Goal: Use online tool/utility: Utilize a website feature to perform a specific function

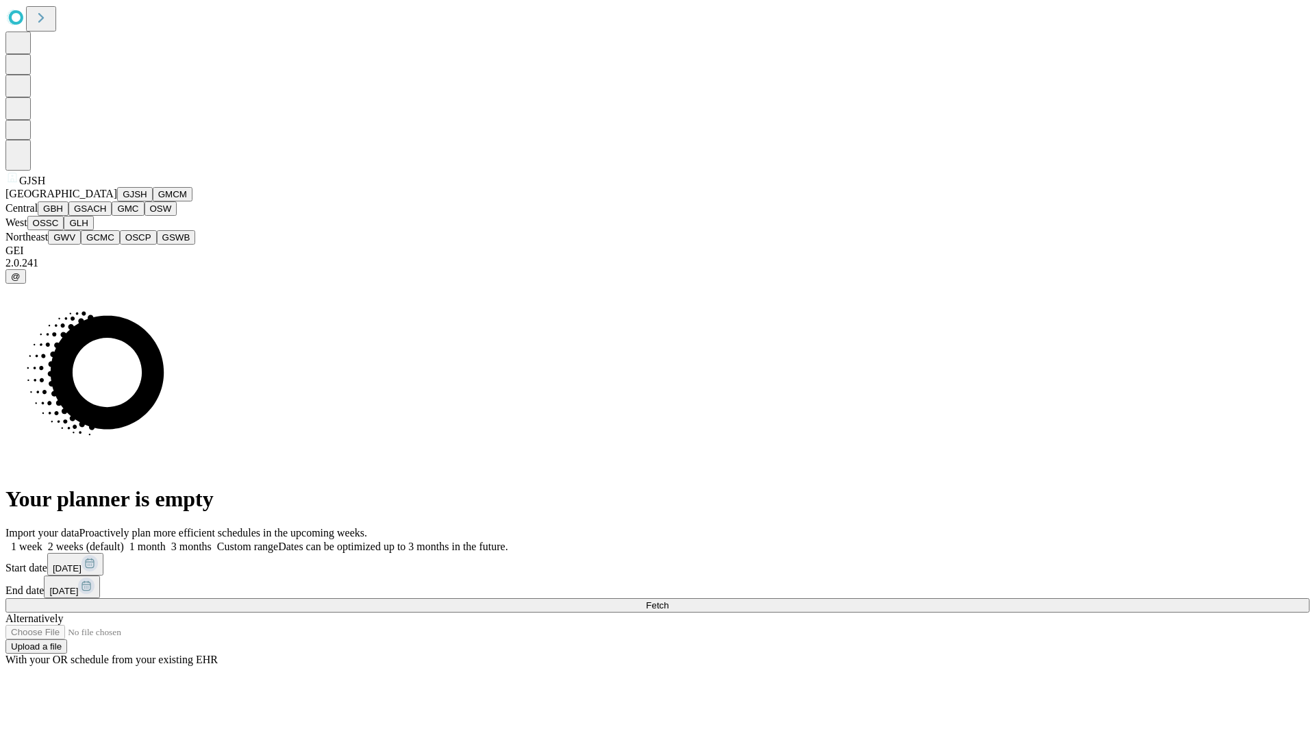
click at [117, 201] on button "GJSH" at bounding box center [135, 194] width 36 height 14
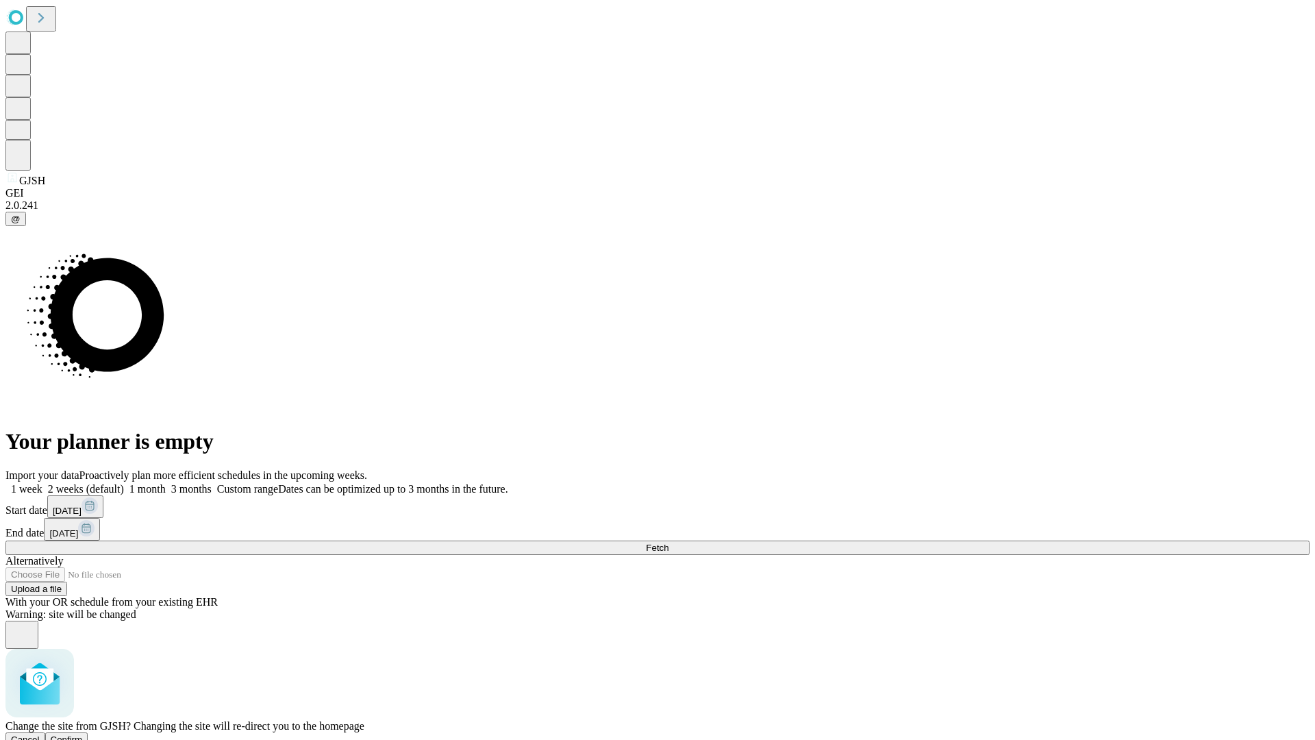
click at [83, 734] on span "Confirm" at bounding box center [67, 739] width 32 height 10
click at [124, 483] on label "2 weeks (default)" at bounding box center [82, 489] width 81 height 12
click at [668, 542] on span "Fetch" at bounding box center [657, 547] width 23 height 10
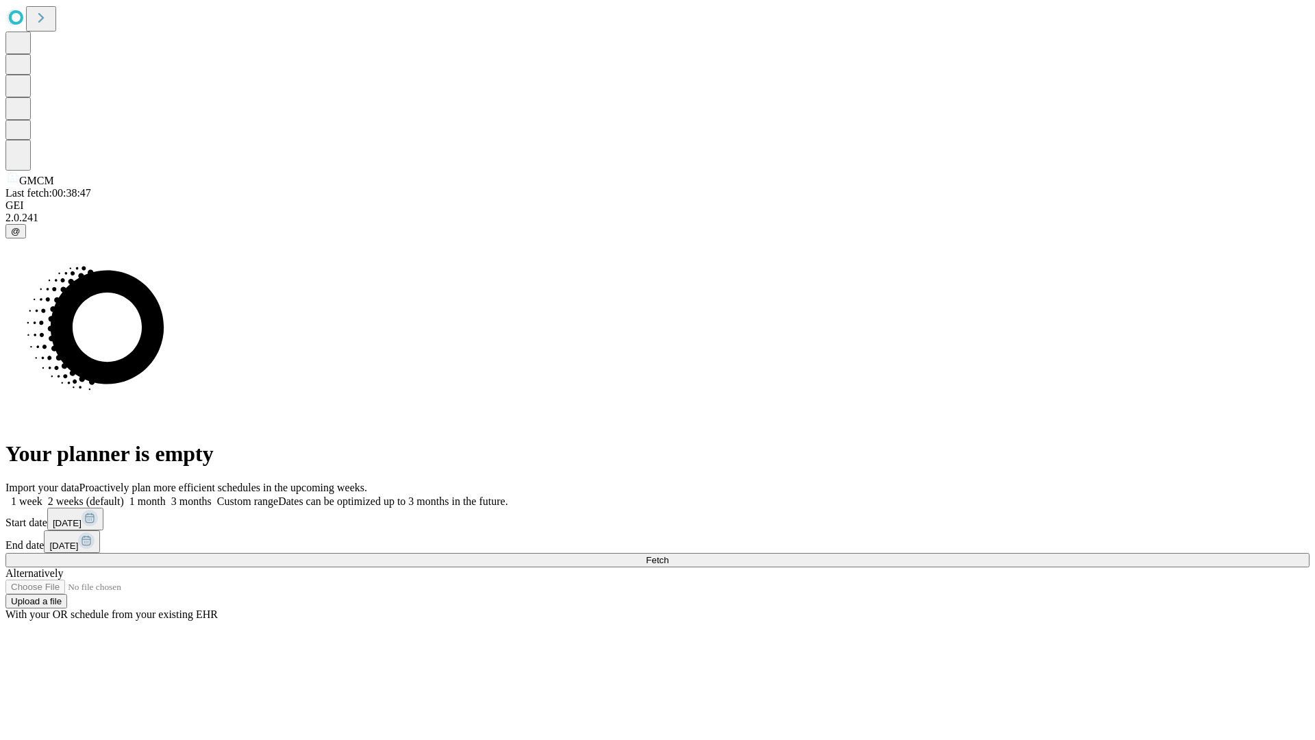
click at [124, 495] on label "2 weeks (default)" at bounding box center [82, 501] width 81 height 12
click at [668, 555] on span "Fetch" at bounding box center [657, 560] width 23 height 10
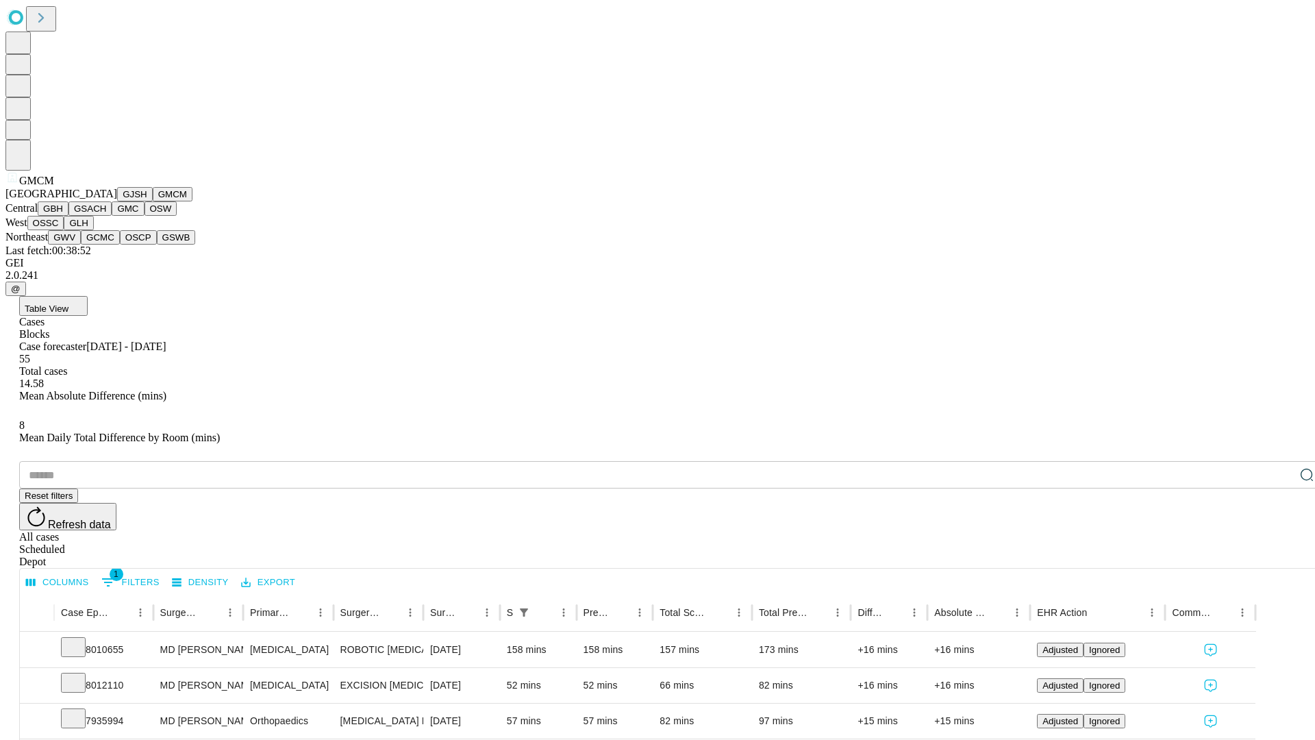
click at [68, 216] on button "GBH" at bounding box center [53, 208] width 31 height 14
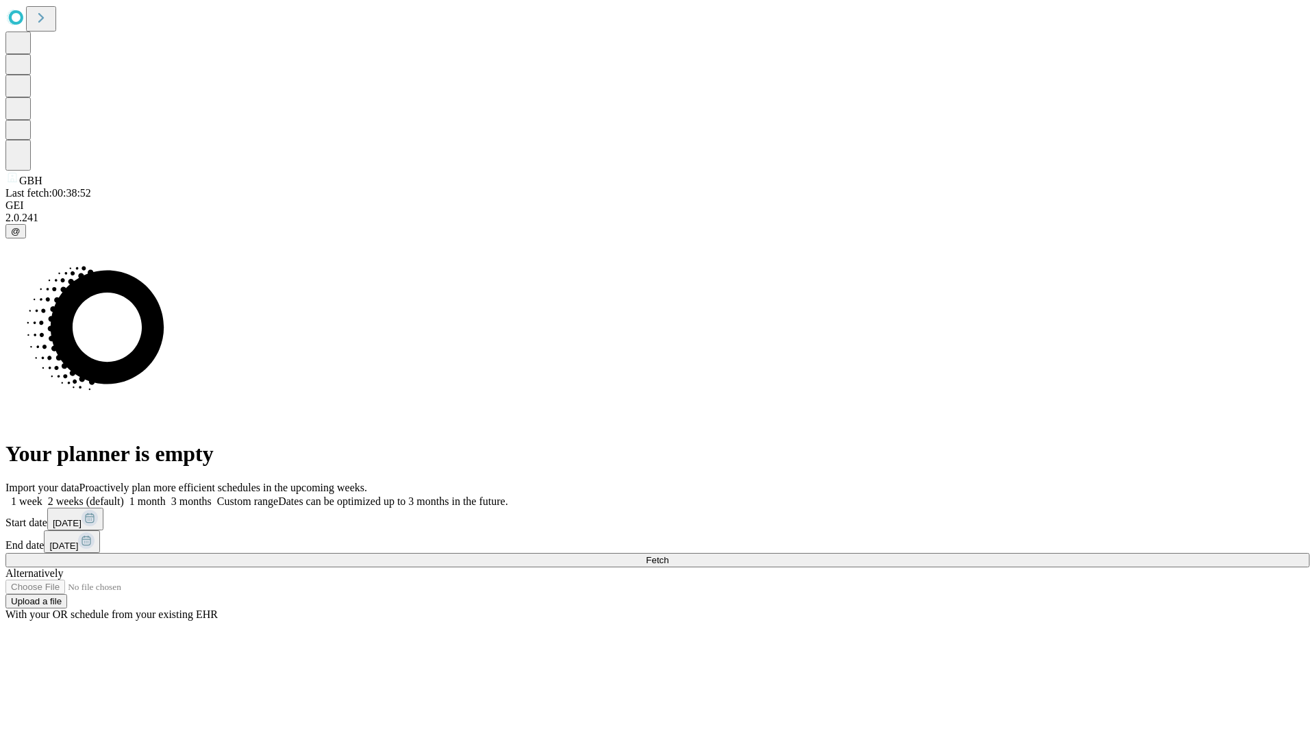
click at [124, 495] on label "2 weeks (default)" at bounding box center [82, 501] width 81 height 12
click at [668, 555] on span "Fetch" at bounding box center [657, 560] width 23 height 10
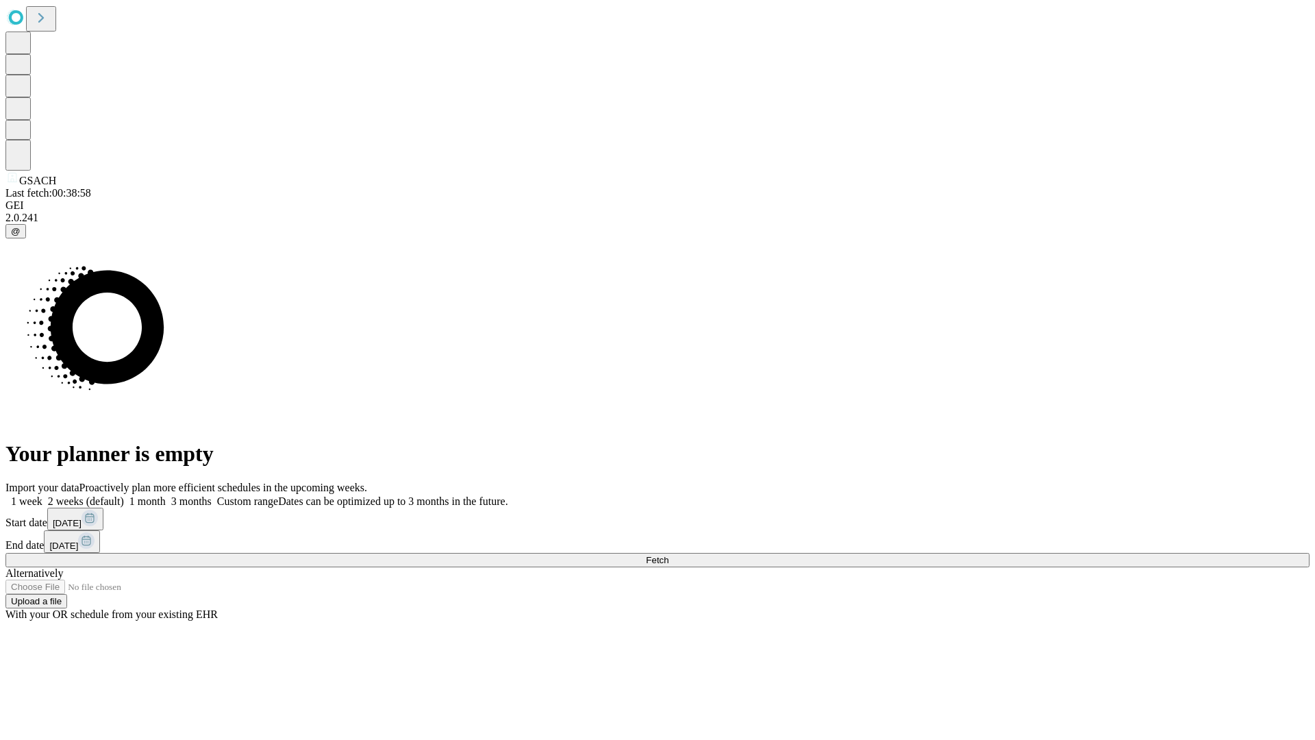
click at [124, 495] on label "2 weeks (default)" at bounding box center [82, 501] width 81 height 12
click at [668, 555] on span "Fetch" at bounding box center [657, 560] width 23 height 10
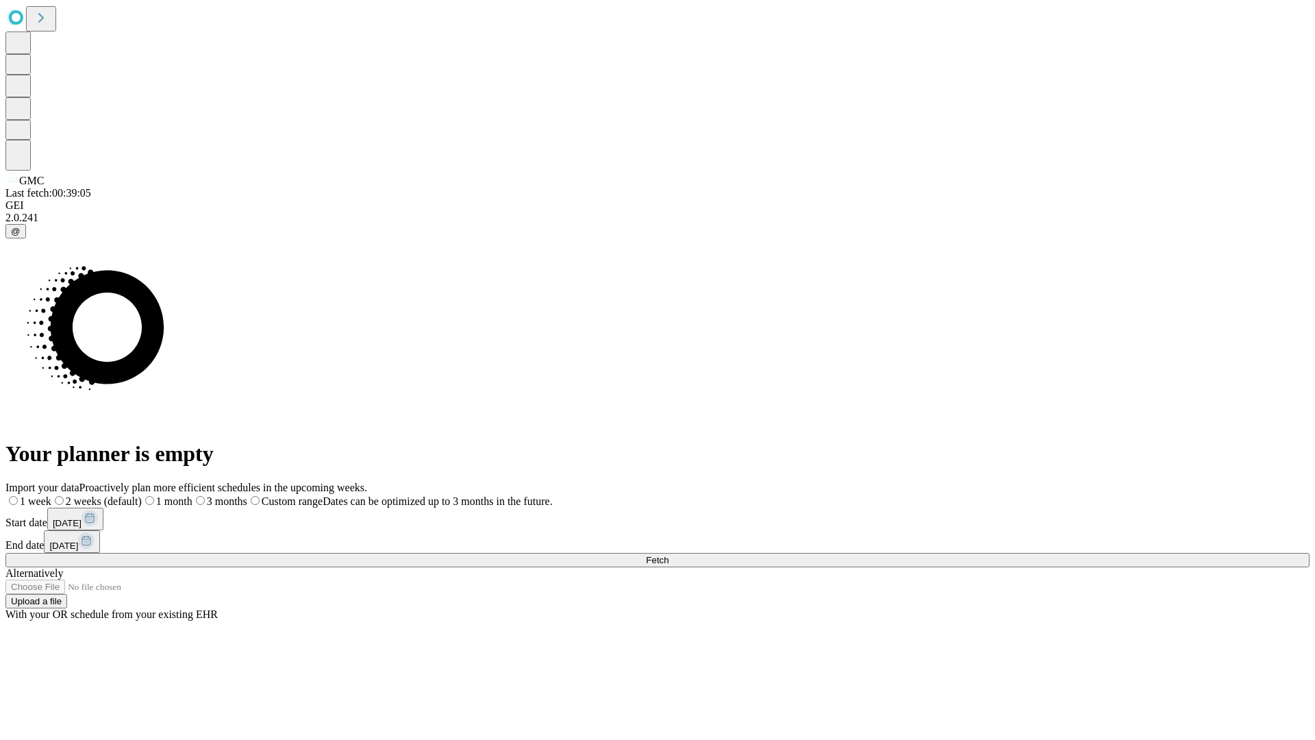
click at [668, 555] on span "Fetch" at bounding box center [657, 560] width 23 height 10
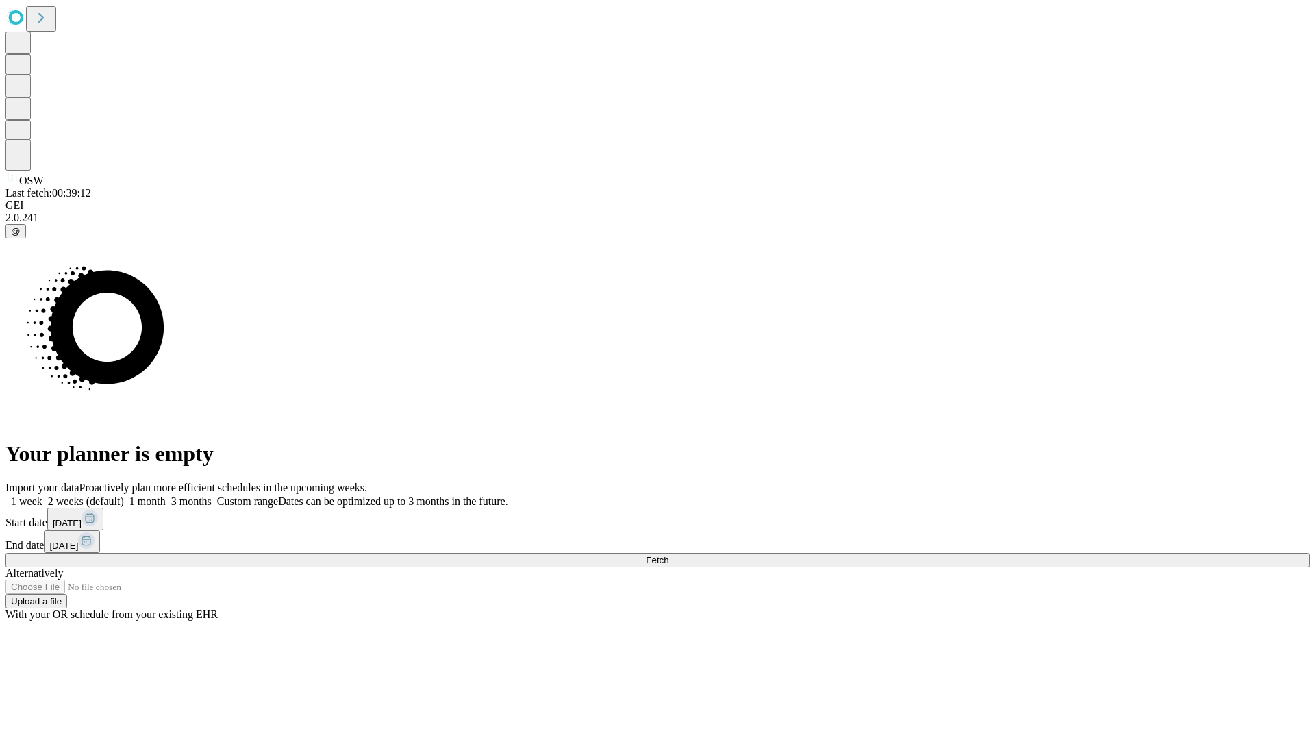
click at [124, 495] on label "2 weeks (default)" at bounding box center [82, 501] width 81 height 12
click at [668, 555] on span "Fetch" at bounding box center [657, 560] width 23 height 10
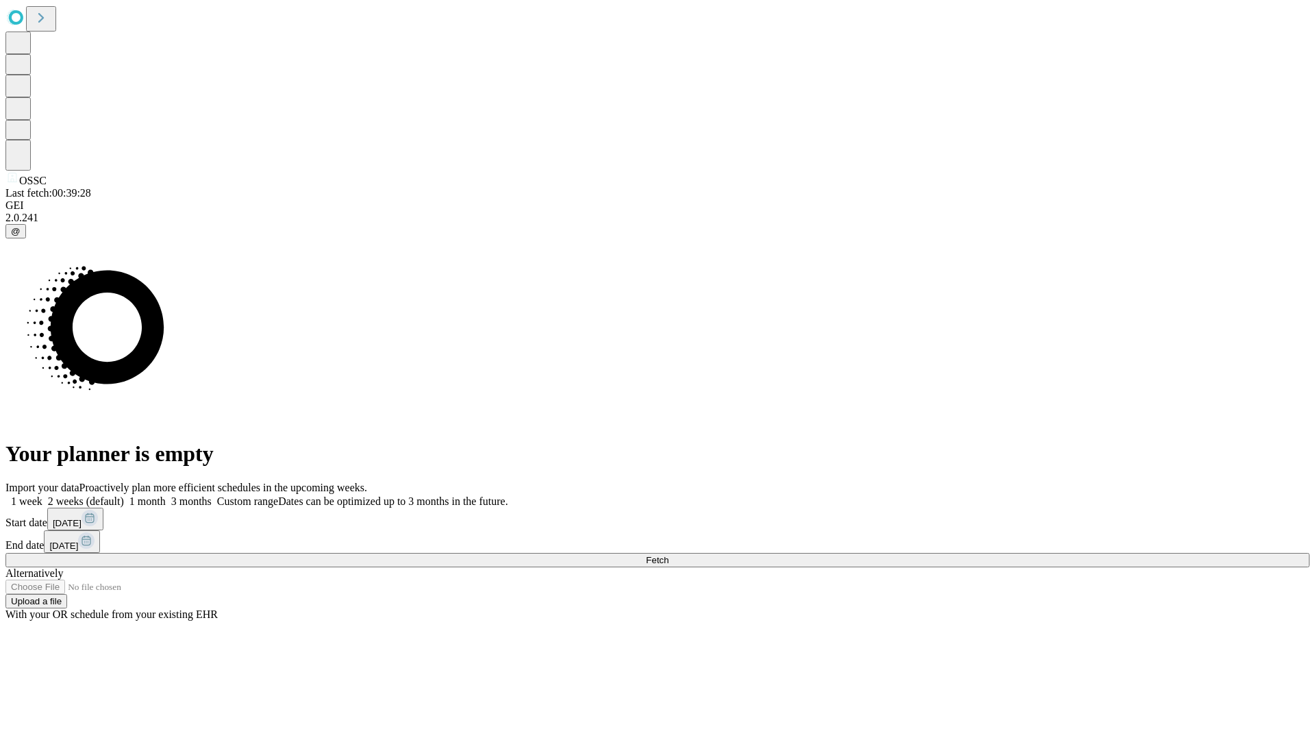
click at [124, 495] on label "2 weeks (default)" at bounding box center [82, 501] width 81 height 12
click at [668, 555] on span "Fetch" at bounding box center [657, 560] width 23 height 10
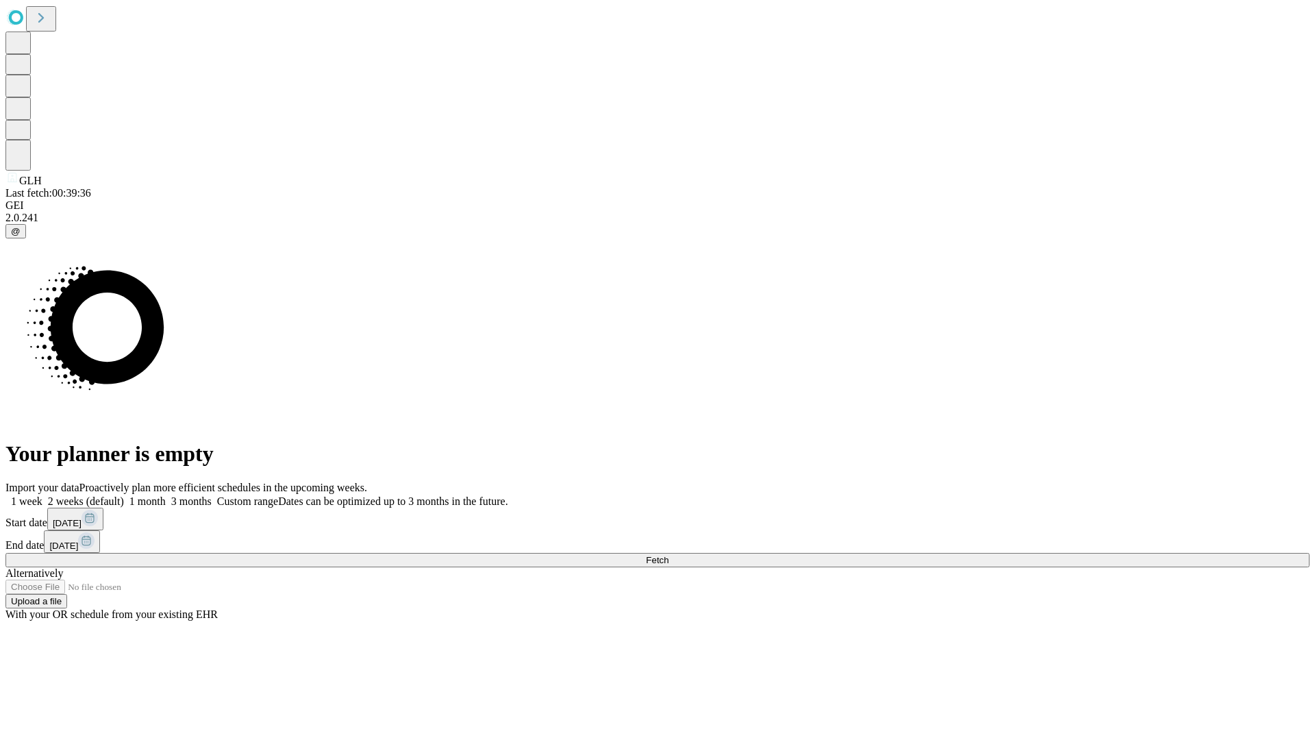
click at [124, 495] on label "2 weeks (default)" at bounding box center [82, 501] width 81 height 12
click at [668, 555] on span "Fetch" at bounding box center [657, 560] width 23 height 10
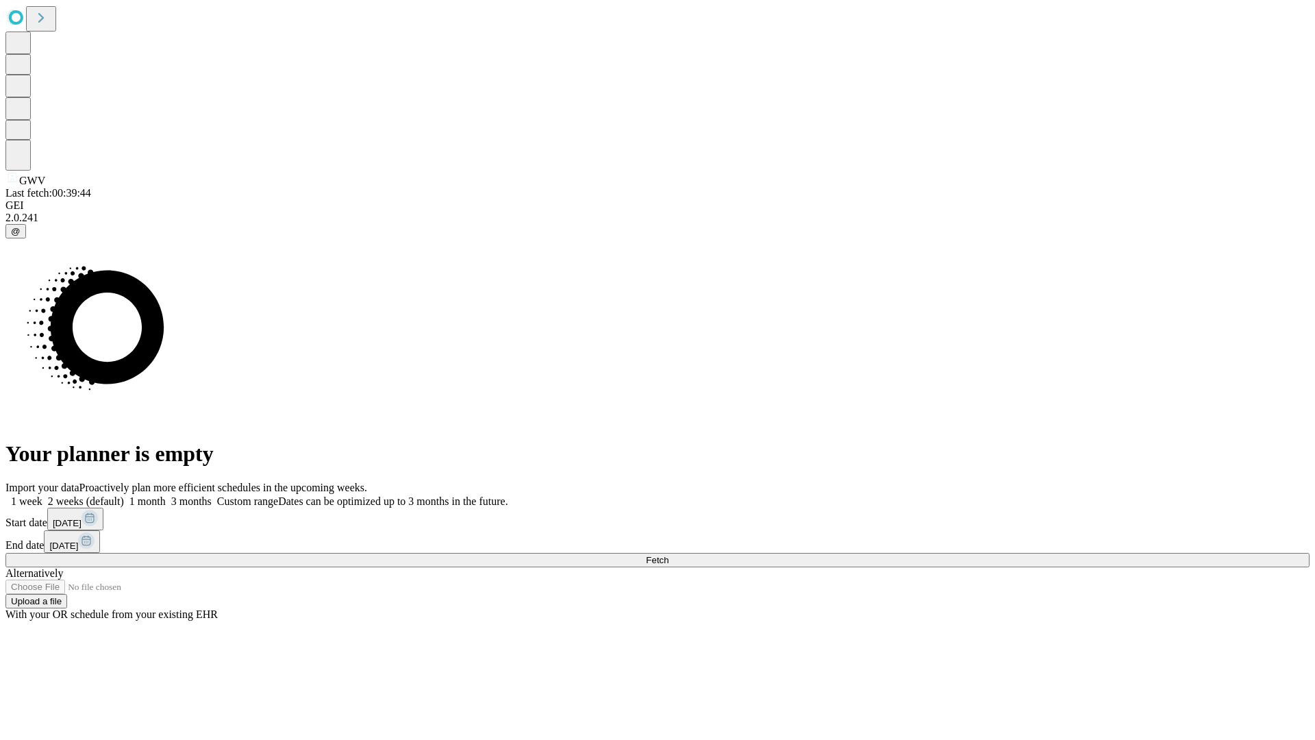
click at [668, 555] on span "Fetch" at bounding box center [657, 560] width 23 height 10
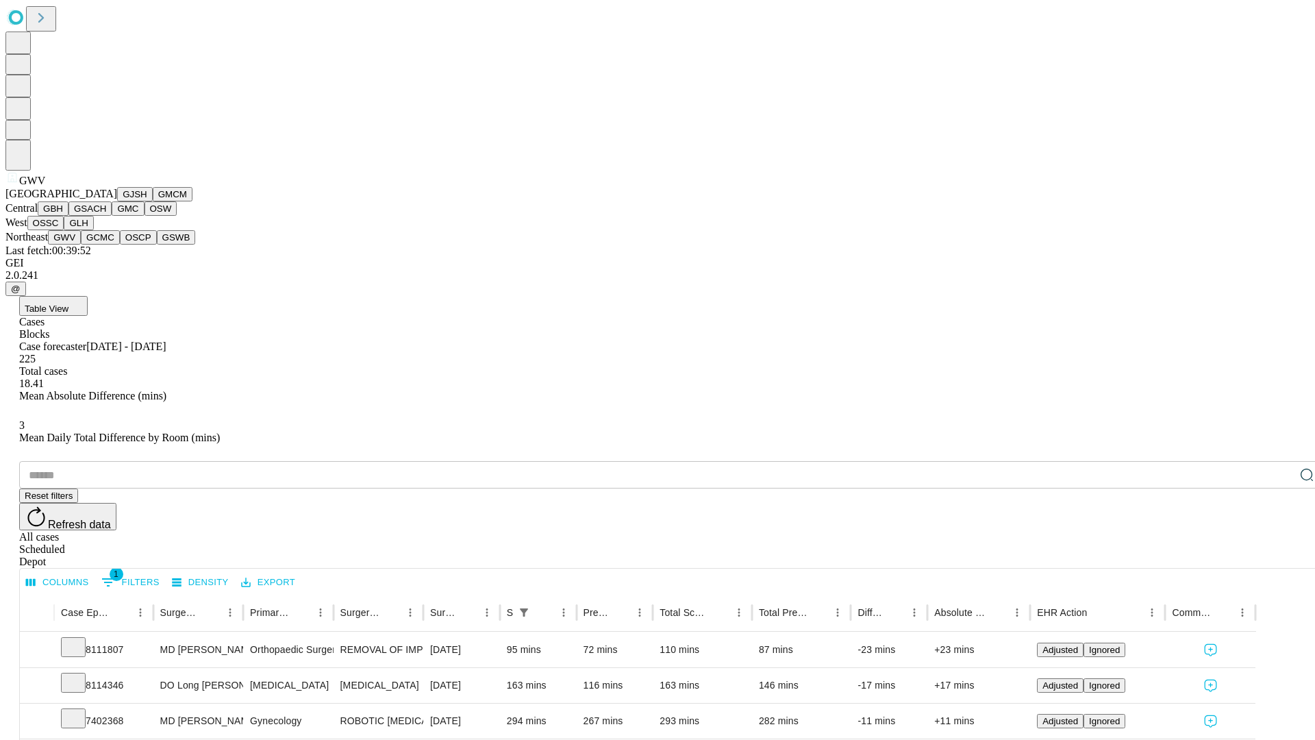
click at [106, 244] on button "GCMC" at bounding box center [100, 237] width 39 height 14
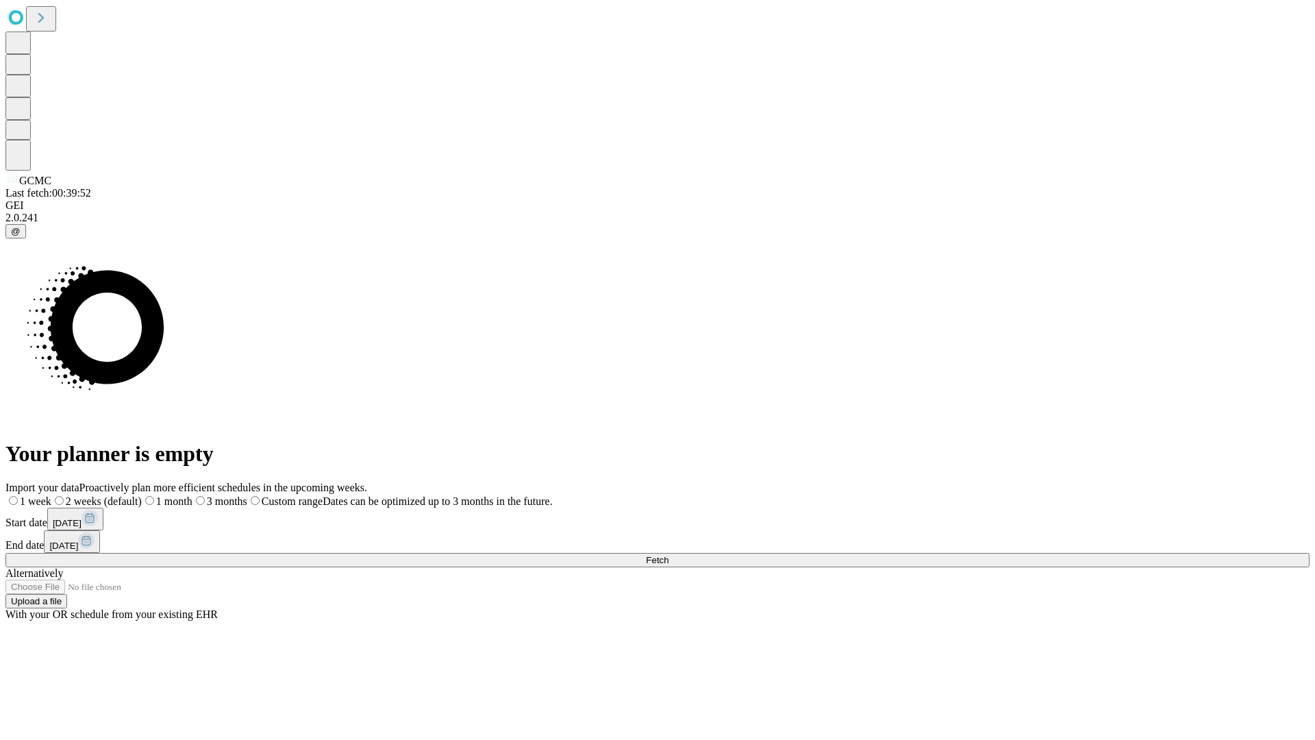
click at [142, 495] on label "2 weeks (default)" at bounding box center [96, 501] width 90 height 12
click at [668, 555] on span "Fetch" at bounding box center [657, 560] width 23 height 10
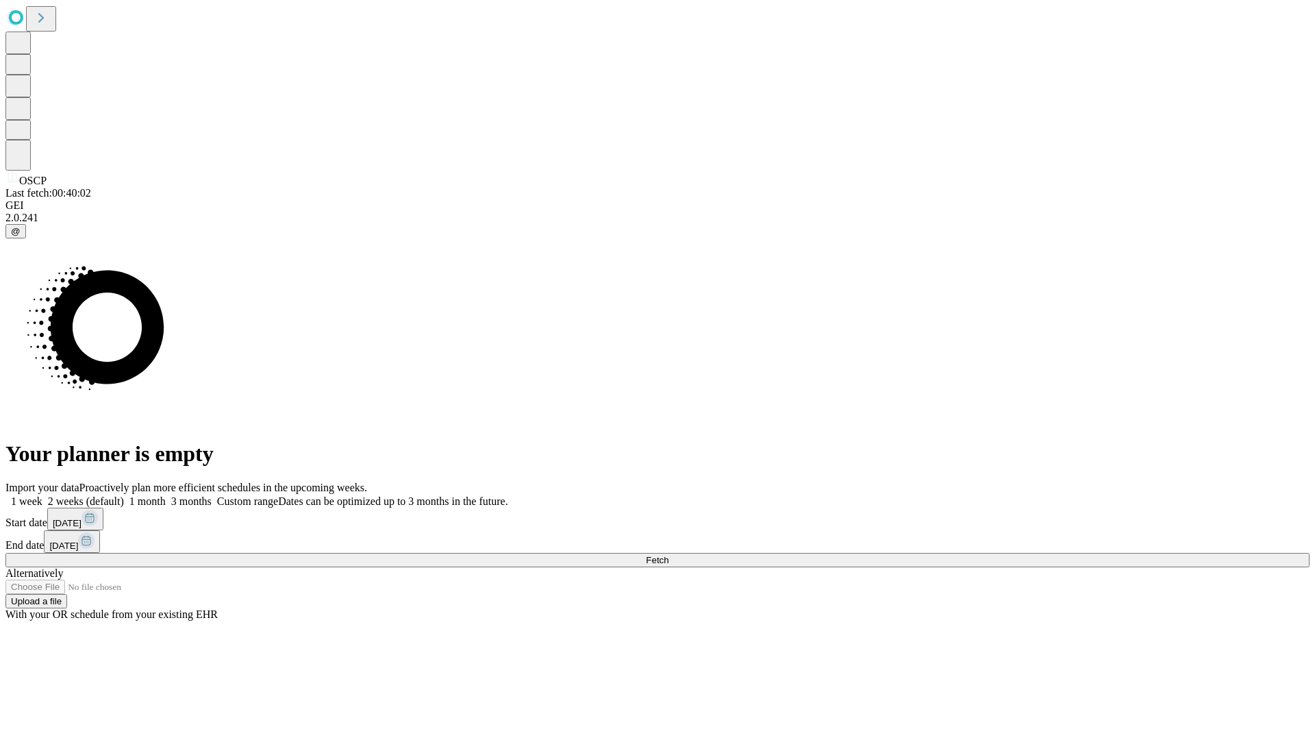
click at [124, 495] on label "2 weeks (default)" at bounding box center [82, 501] width 81 height 12
click at [668, 555] on span "Fetch" at bounding box center [657, 560] width 23 height 10
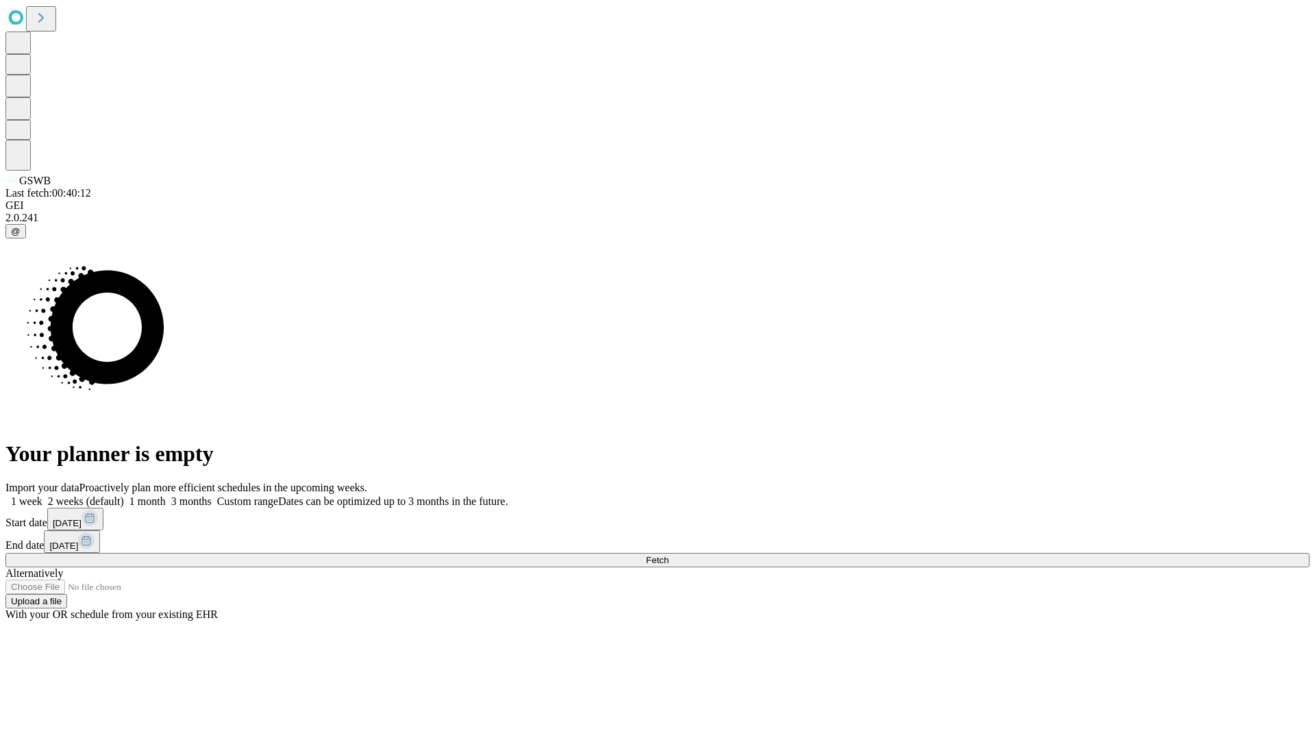
click at [124, 495] on label "2 weeks (default)" at bounding box center [82, 501] width 81 height 12
click at [668, 555] on span "Fetch" at bounding box center [657, 560] width 23 height 10
